Goal: Navigation & Orientation: Find specific page/section

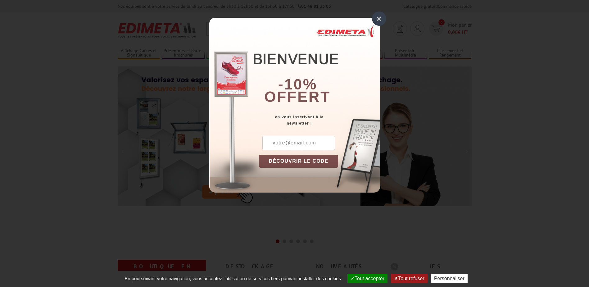
click at [378, 19] on div "×" at bounding box center [379, 18] width 14 height 14
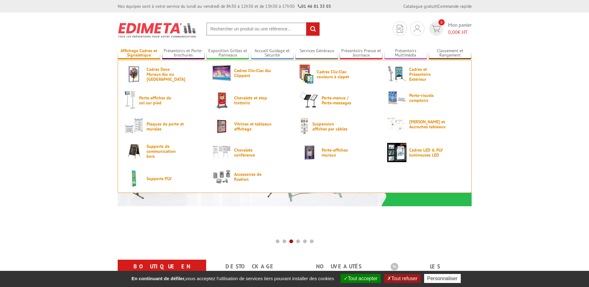
click at [146, 56] on link "Affichage Cadres et Signalétique" at bounding box center [139, 53] width 43 height 10
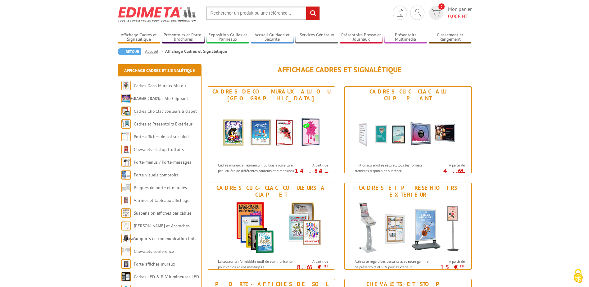
scroll to position [31, 0]
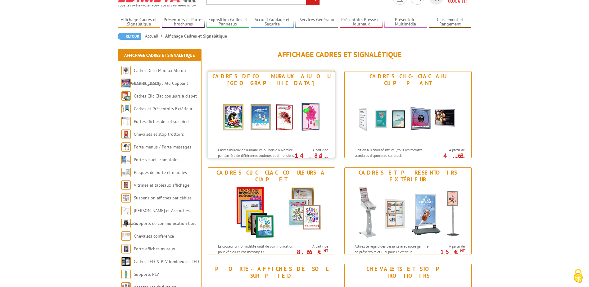
click at [234, 113] on img at bounding box center [271, 116] width 115 height 56
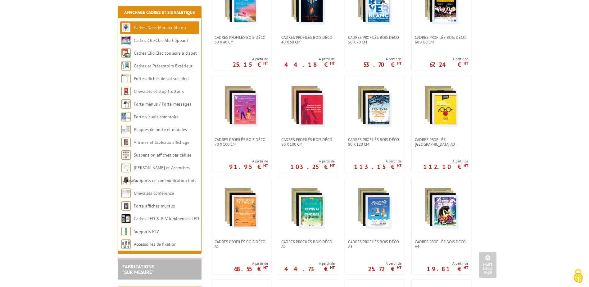
scroll to position [186, 0]
